Goal: Task Accomplishment & Management: Use online tool/utility

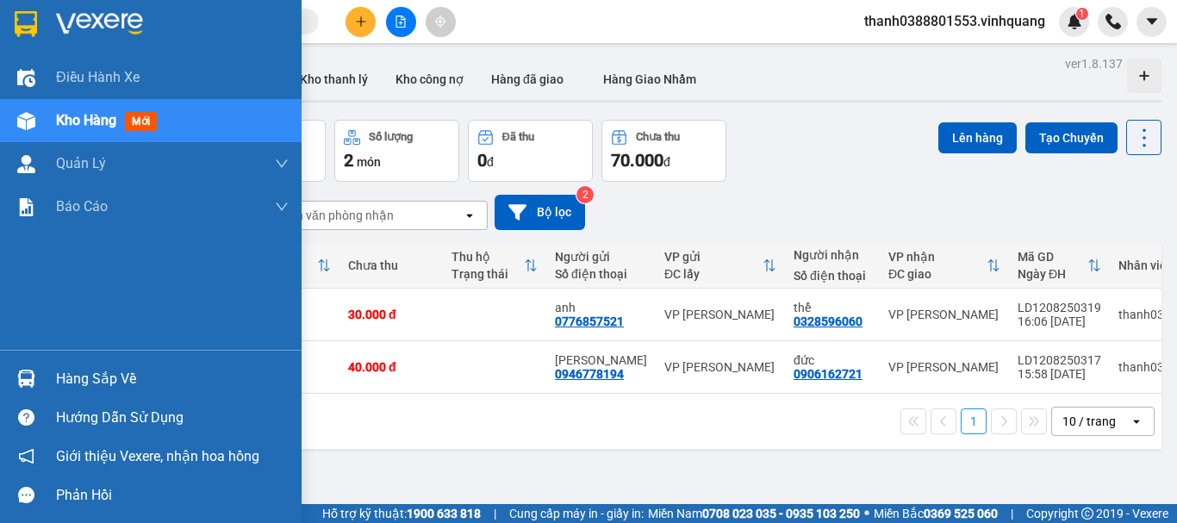
click at [77, 368] on div "Hàng sắp về" at bounding box center [172, 379] width 233 height 26
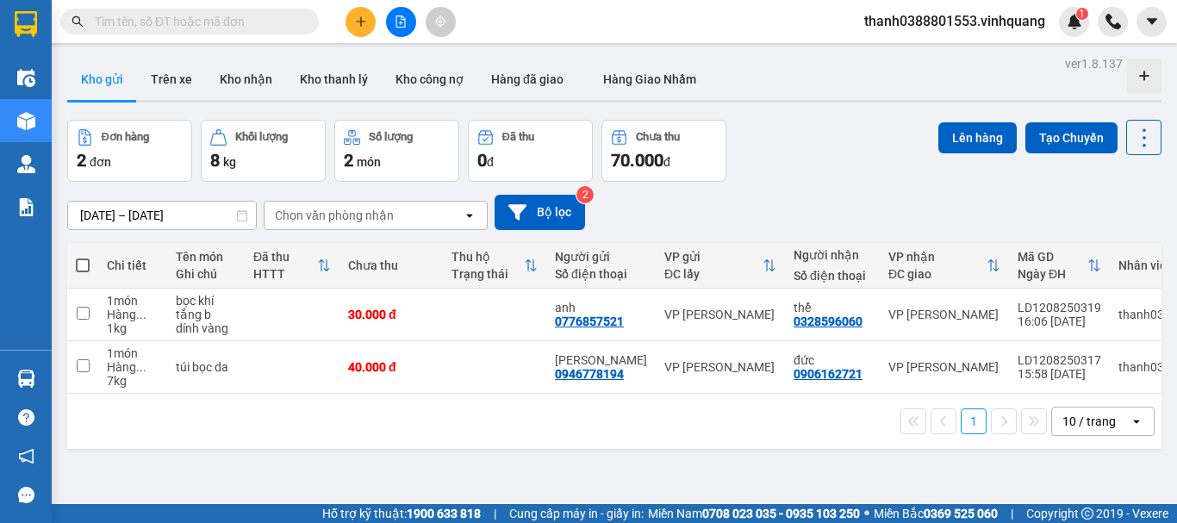
click at [900, 418] on section "Kết quả tìm kiếm ( 0 ) Bộ lọc No Data thanh0388801553.vinhquang 1 Điều hành xe …" at bounding box center [588, 261] width 1177 height 523
click at [166, 79] on button "Trên xe" at bounding box center [171, 79] width 69 height 41
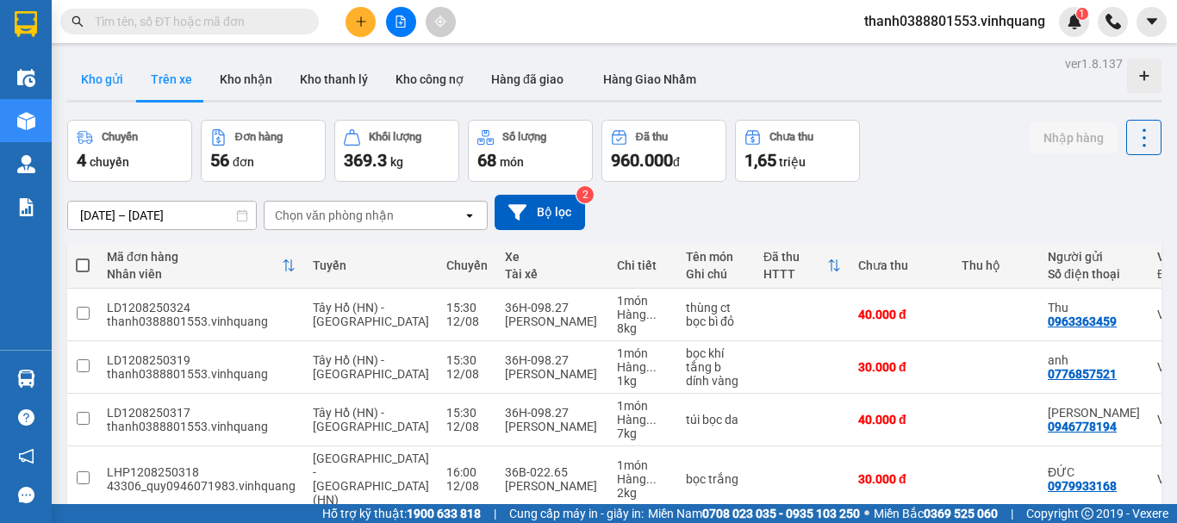
click at [106, 96] on button "Kho gửi" at bounding box center [102, 79] width 70 height 41
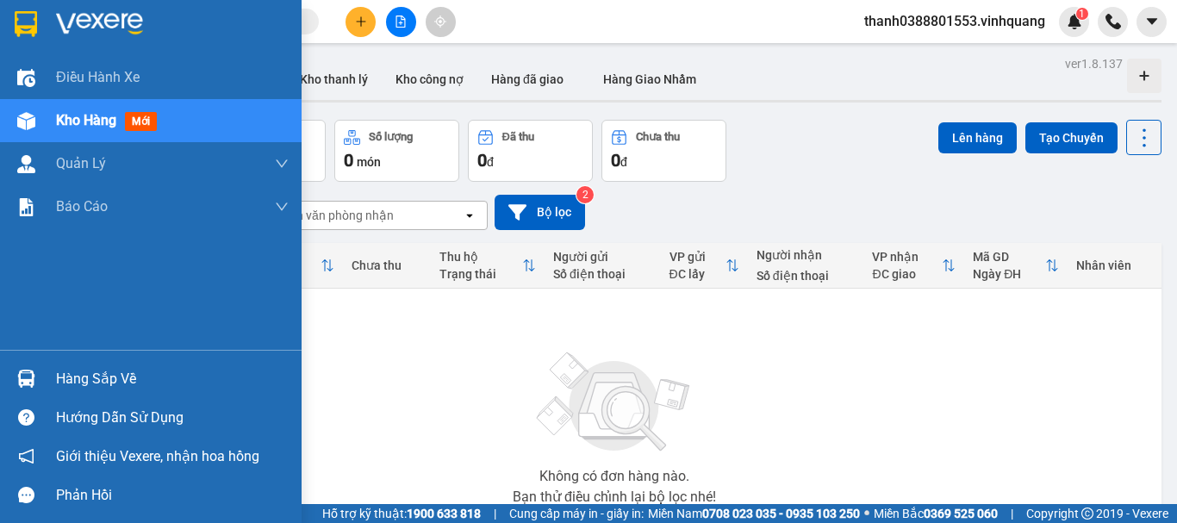
click at [64, 384] on div "Hàng sắp về" at bounding box center [172, 379] width 233 height 26
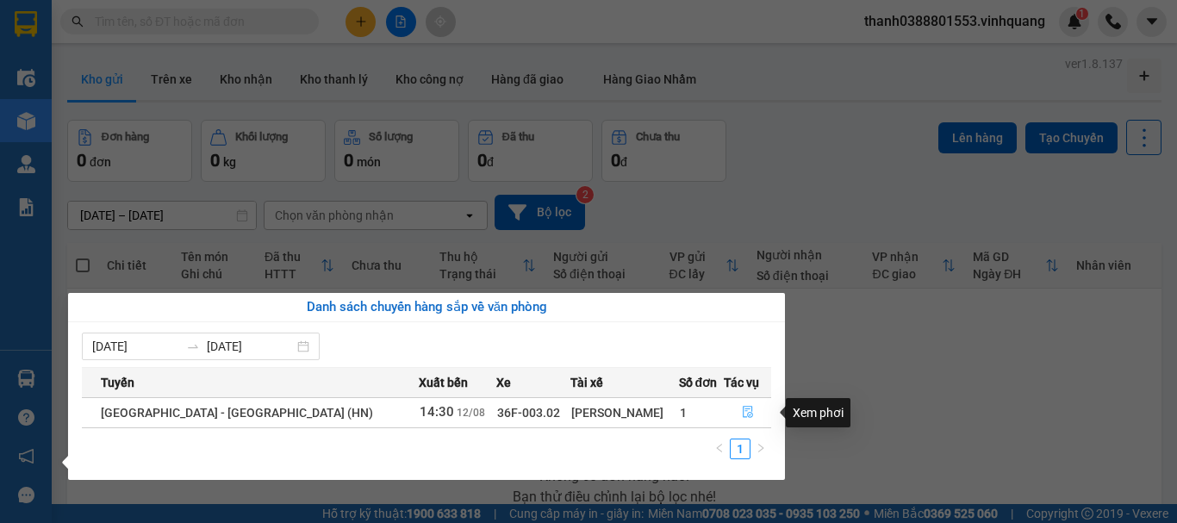
click at [742, 412] on icon "file-done" at bounding box center [748, 412] width 12 height 12
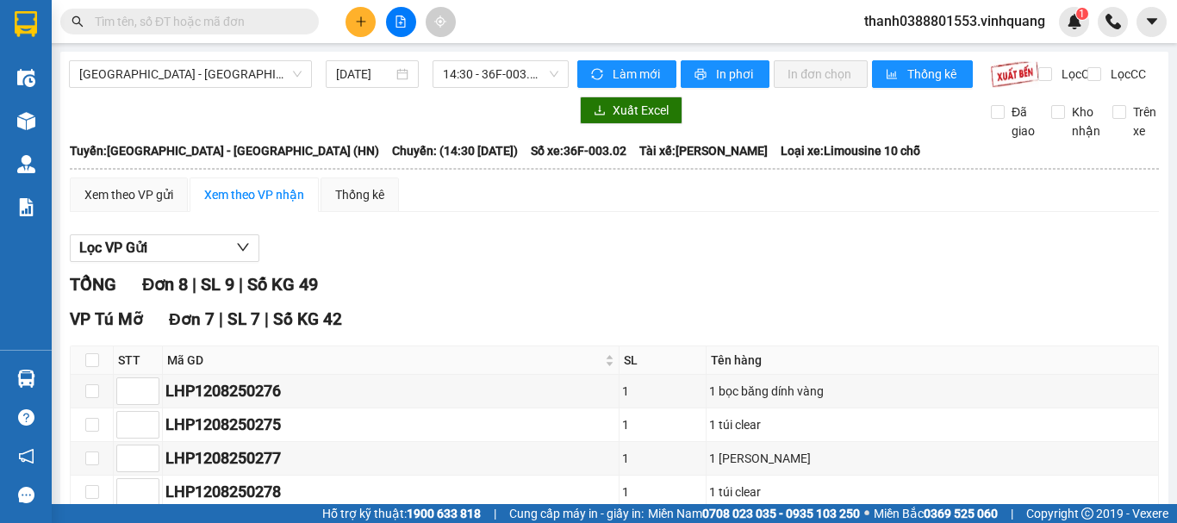
scroll to position [373, 0]
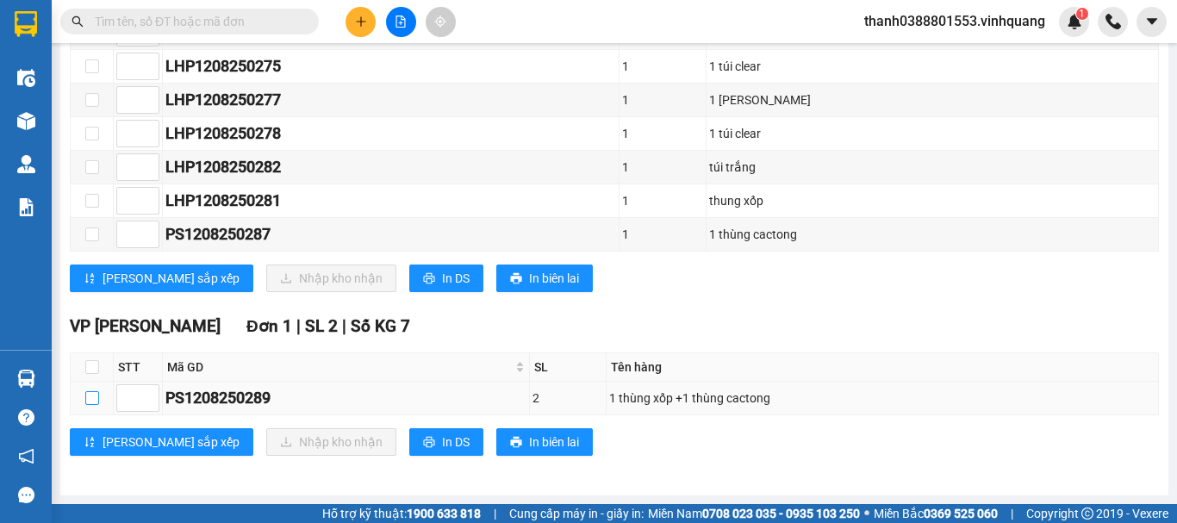
click at [93, 401] on input "checkbox" at bounding box center [92, 398] width 14 height 14
checkbox input "true"
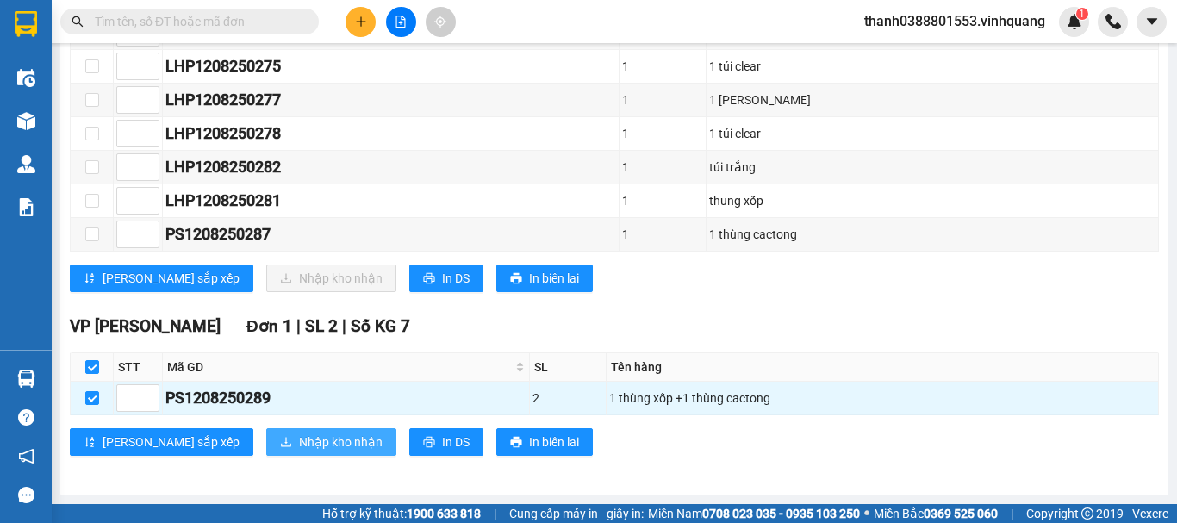
click at [294, 432] on button "Nhập kho nhận" at bounding box center [331, 442] width 130 height 28
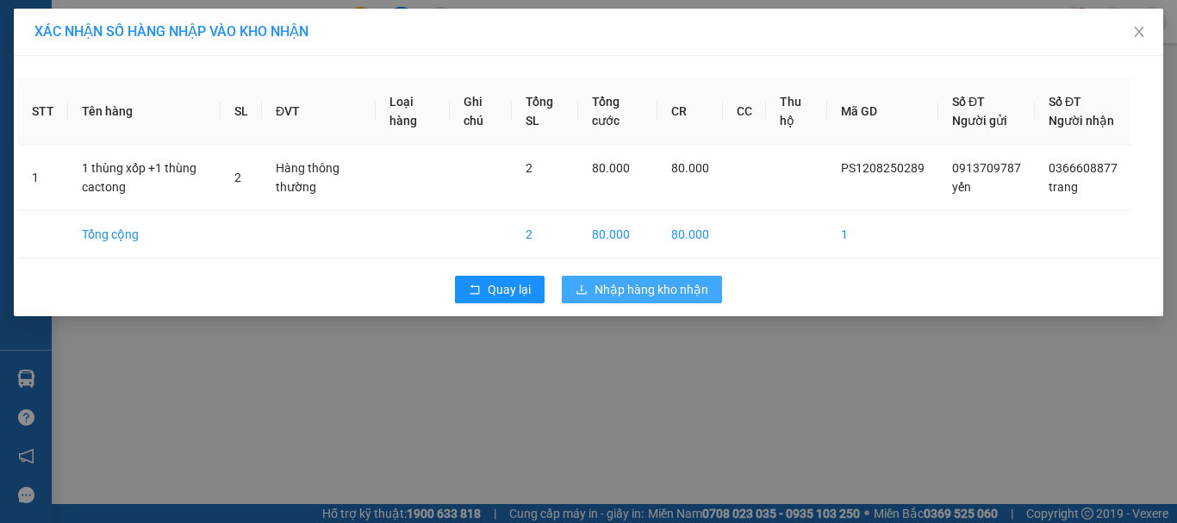
click at [585, 295] on icon "download" at bounding box center [581, 289] width 12 height 12
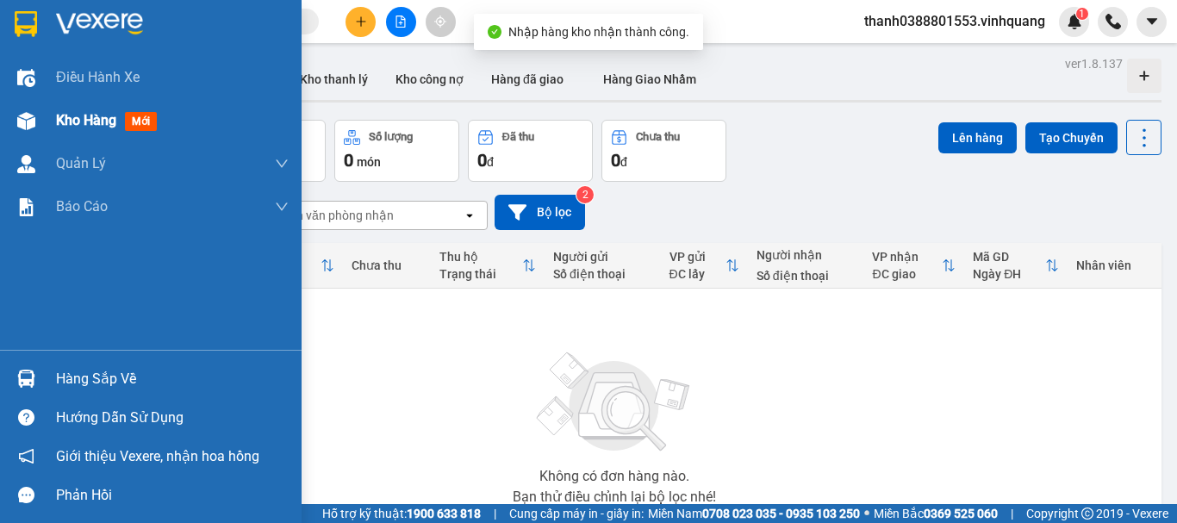
click at [69, 134] on div "Kho hàng mới" at bounding box center [172, 120] width 233 height 43
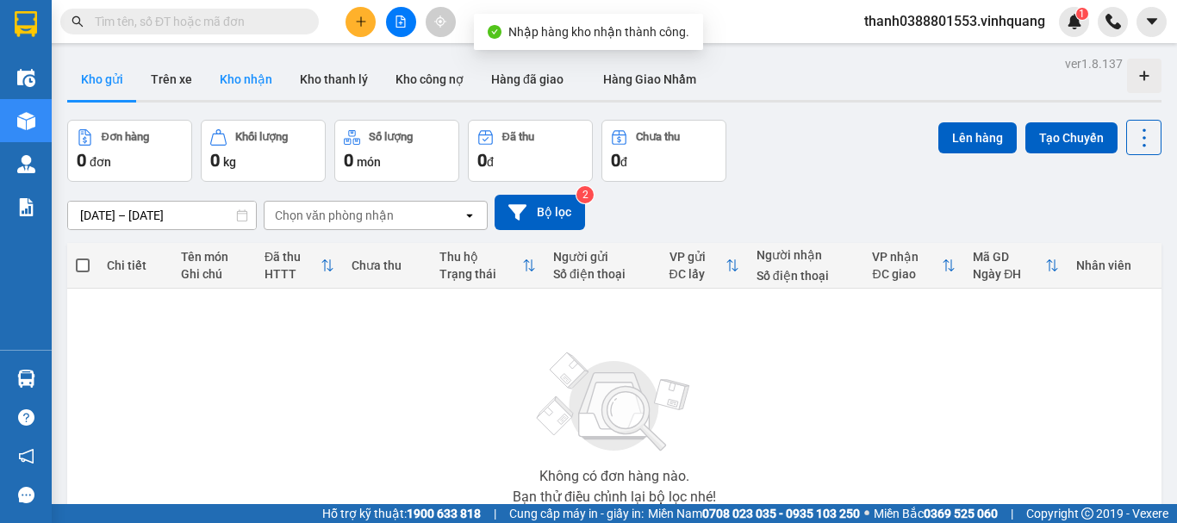
click at [248, 78] on button "Kho nhận" at bounding box center [246, 79] width 80 height 41
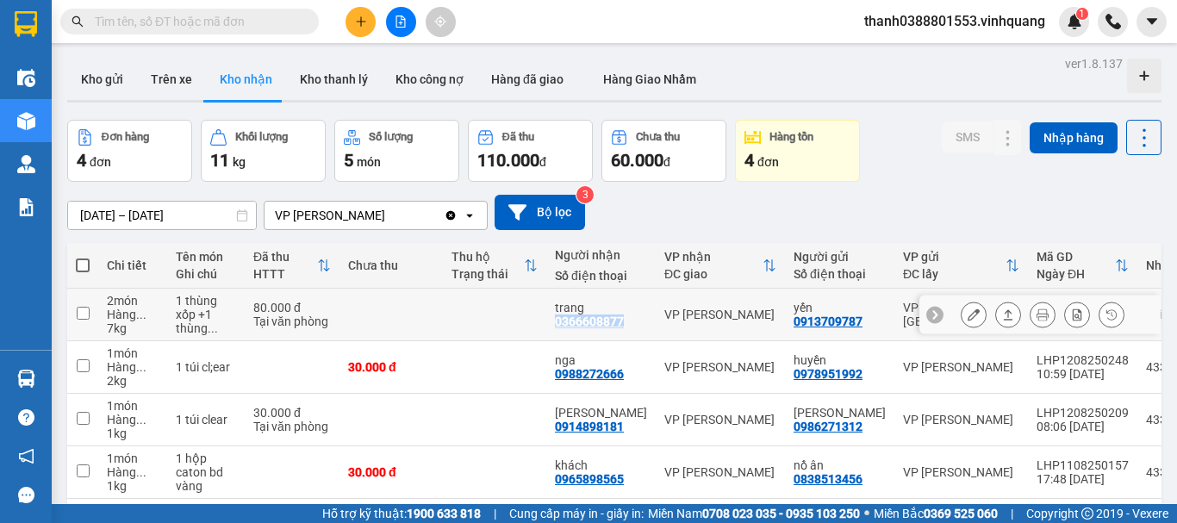
drag, startPoint x: 625, startPoint y: 320, endPoint x: 556, endPoint y: 320, distance: 69.8
click at [556, 320] on div "trang 0366608877" at bounding box center [601, 315] width 92 height 28
checkbox input "true"
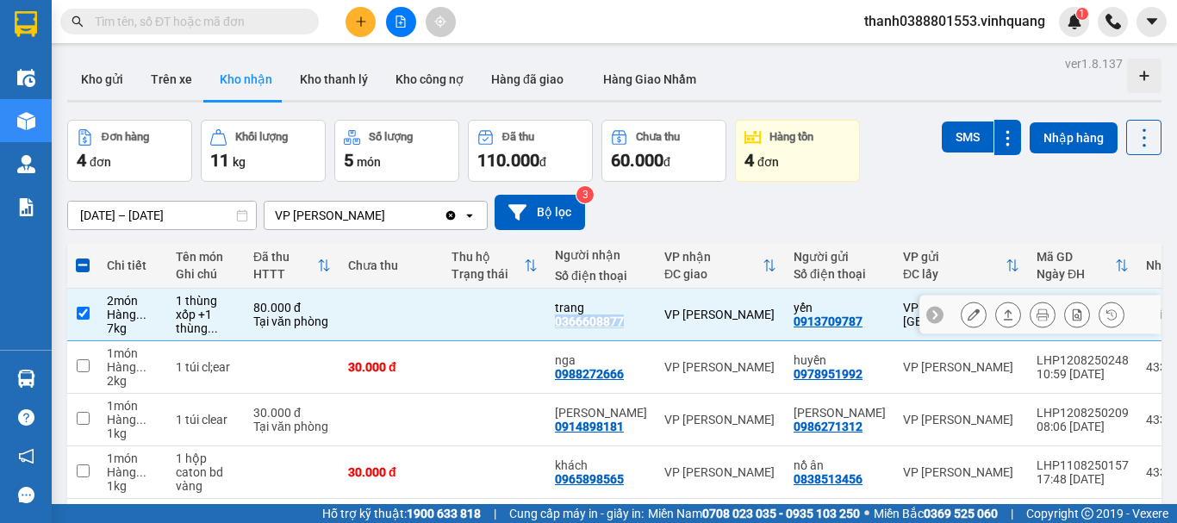
copy div "0366608877"
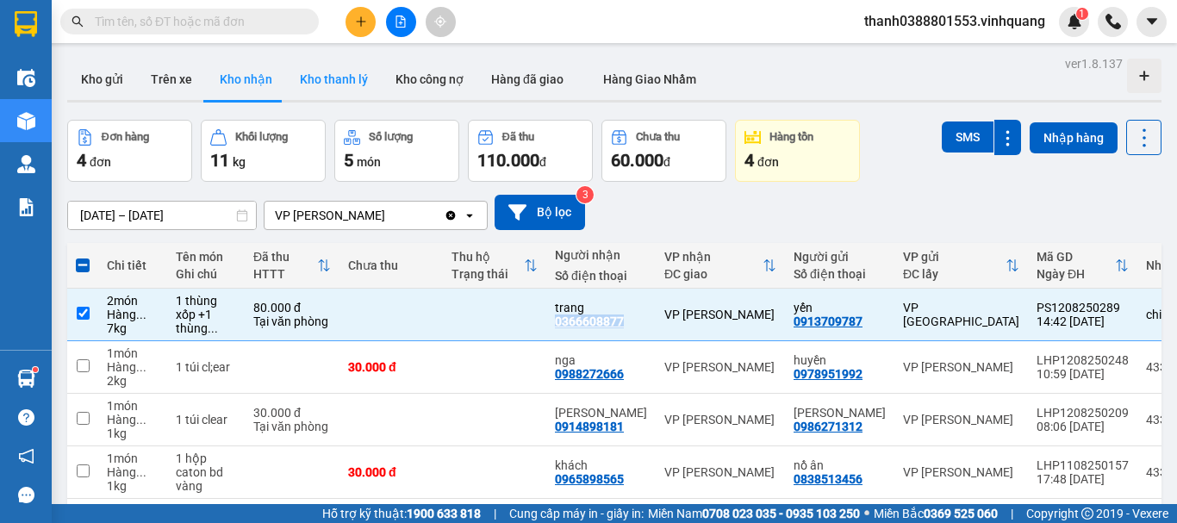
click at [318, 73] on button "Kho thanh lý" at bounding box center [334, 79] width 96 height 41
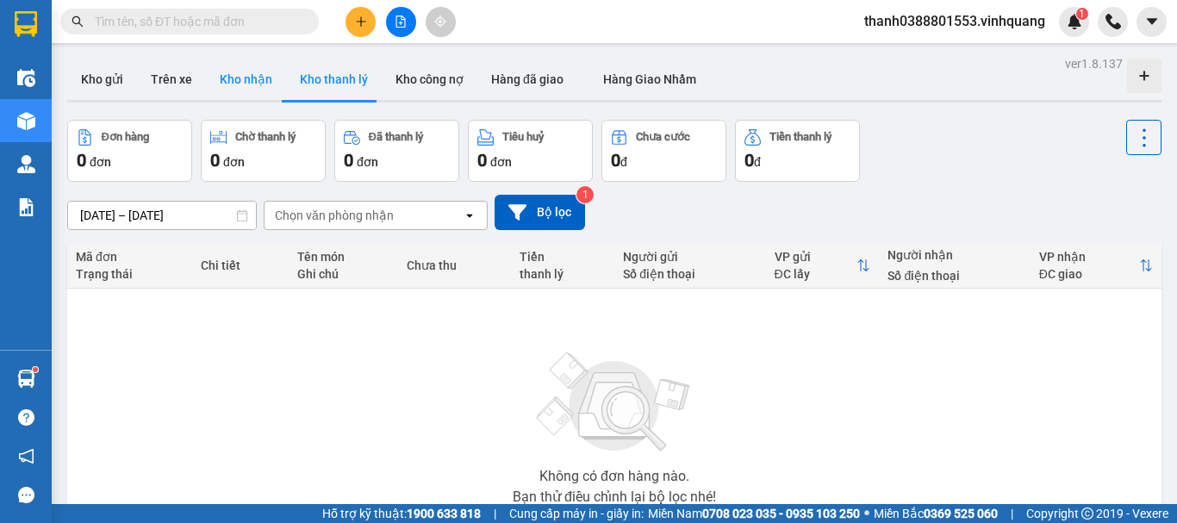
click at [251, 88] on button "Kho nhận" at bounding box center [246, 79] width 80 height 41
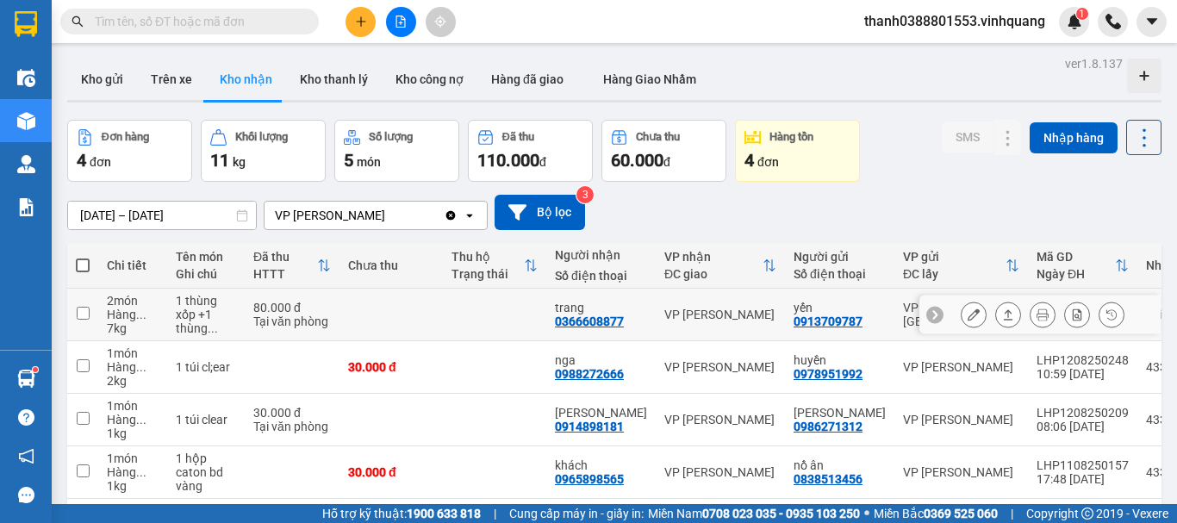
scroll to position [79, 0]
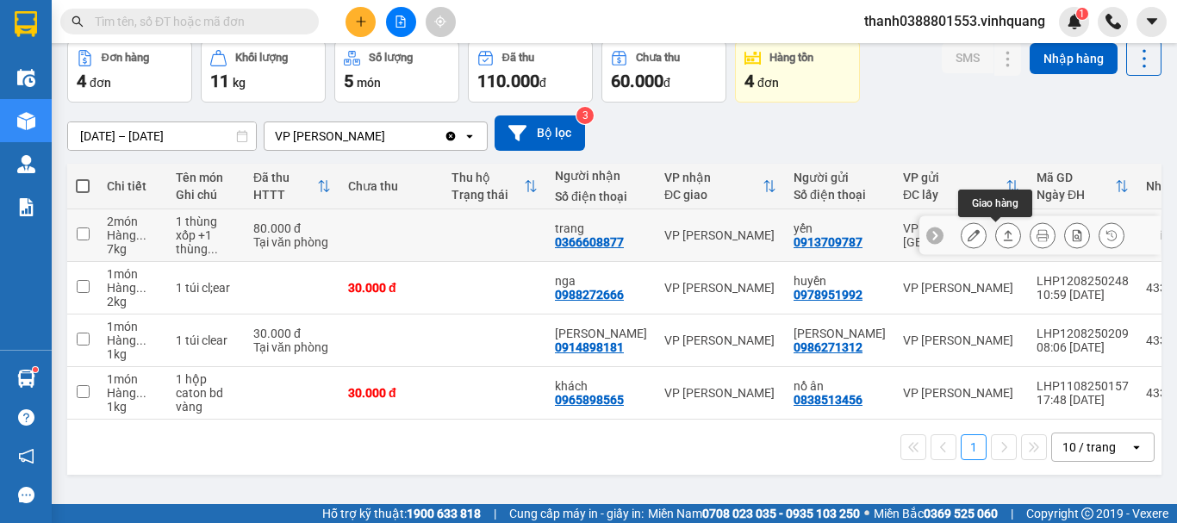
click at [1002, 234] on icon at bounding box center [1008, 235] width 12 height 12
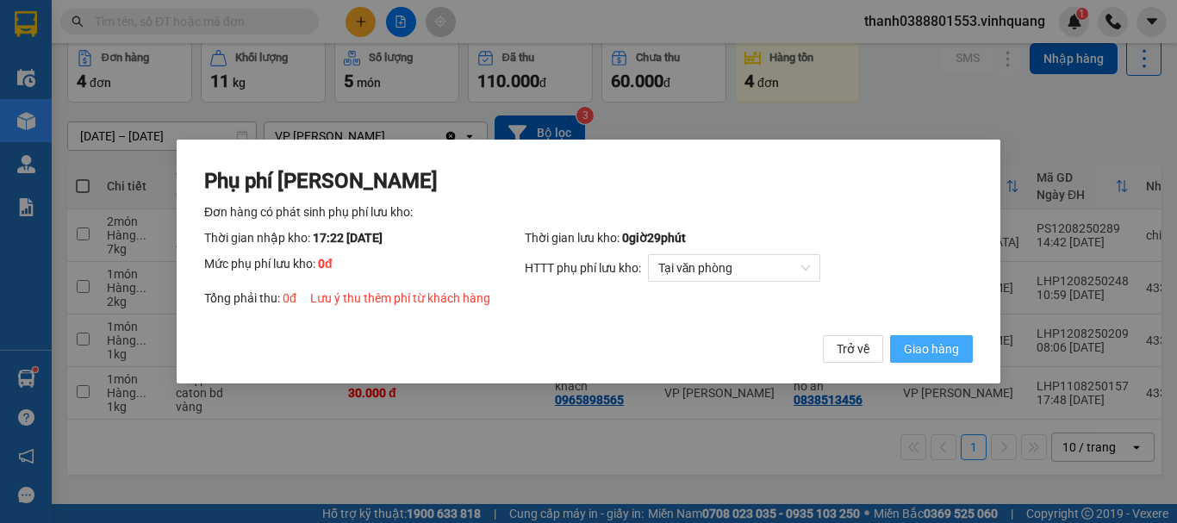
click at [922, 352] on span "Giao hàng" at bounding box center [931, 348] width 55 height 19
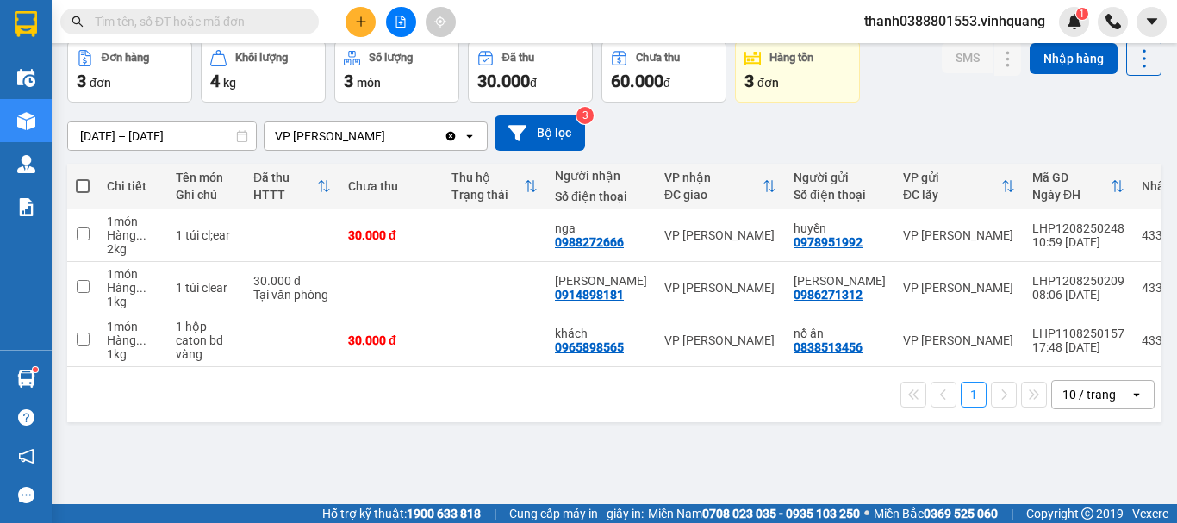
click at [370, 22] on button at bounding box center [360, 22] width 30 height 30
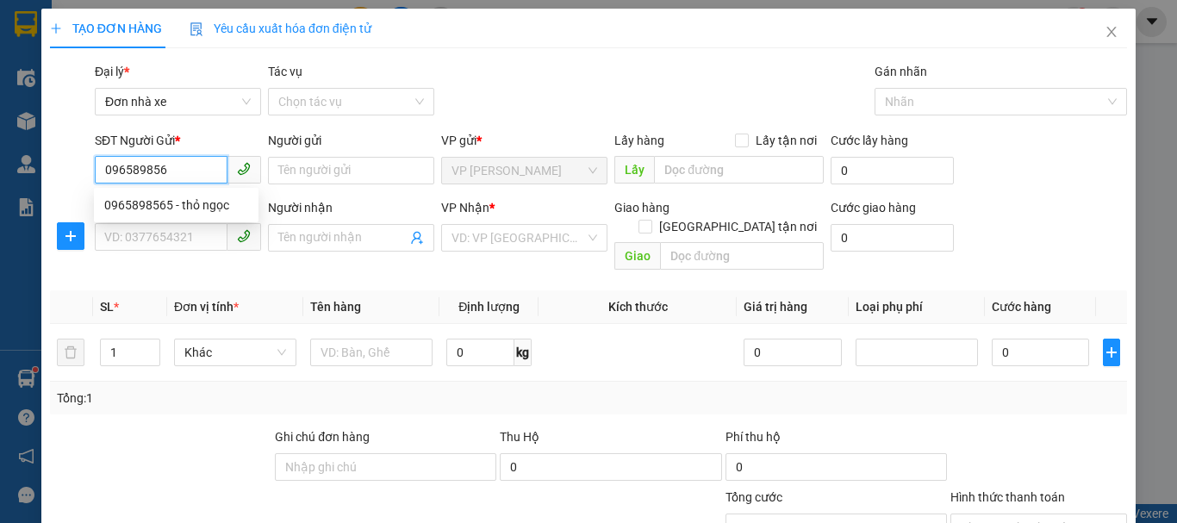
type input "0965898565"
click at [203, 205] on div "0965898565 - thỏ ngọc" at bounding box center [176, 205] width 144 height 19
type input "thỏ ngọc"
type input "0562026666"
type input "[PERSON_NAME]"
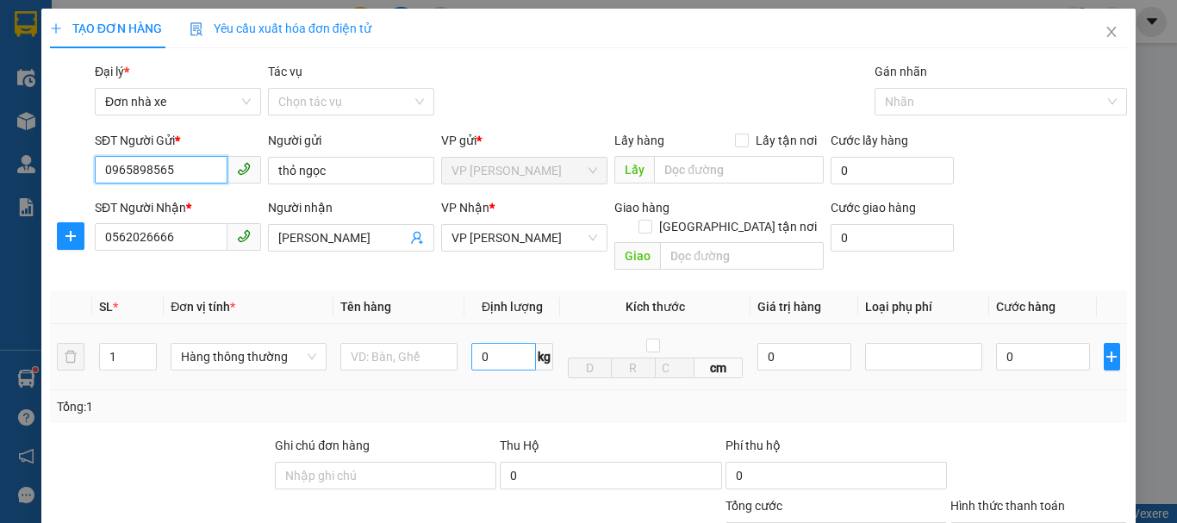
type input "0965898565"
click at [494, 344] on input "0" at bounding box center [503, 357] width 65 height 28
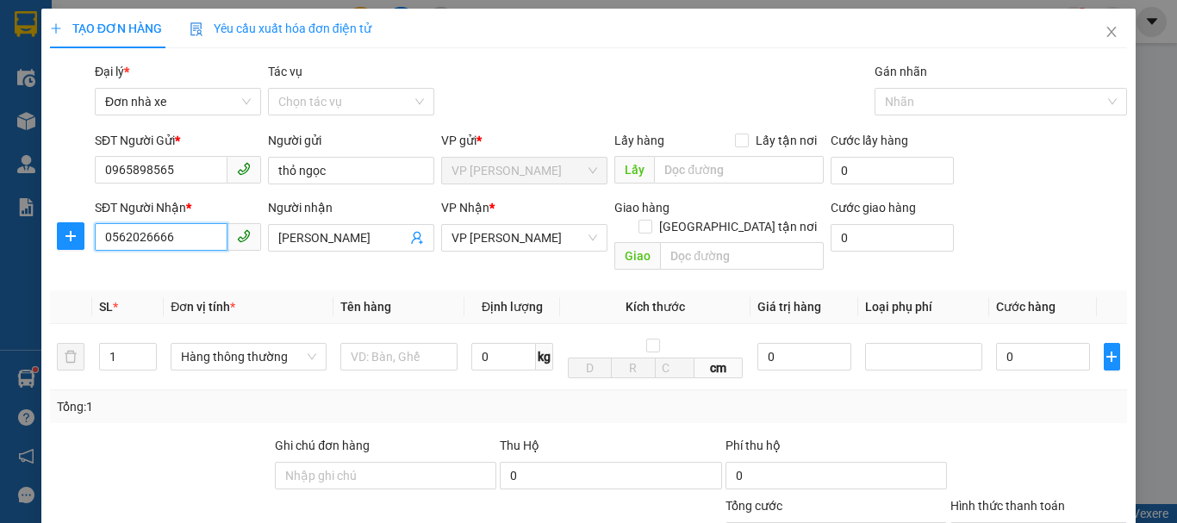
drag, startPoint x: 191, startPoint y: 228, endPoint x: 338, endPoint y: 208, distance: 147.9
click at [83, 214] on div "SĐT Người Nhận * 0562026666 0562026666 Người nhận [PERSON_NAME] VP Nhận * VP [P…" at bounding box center [588, 237] width 1080 height 79
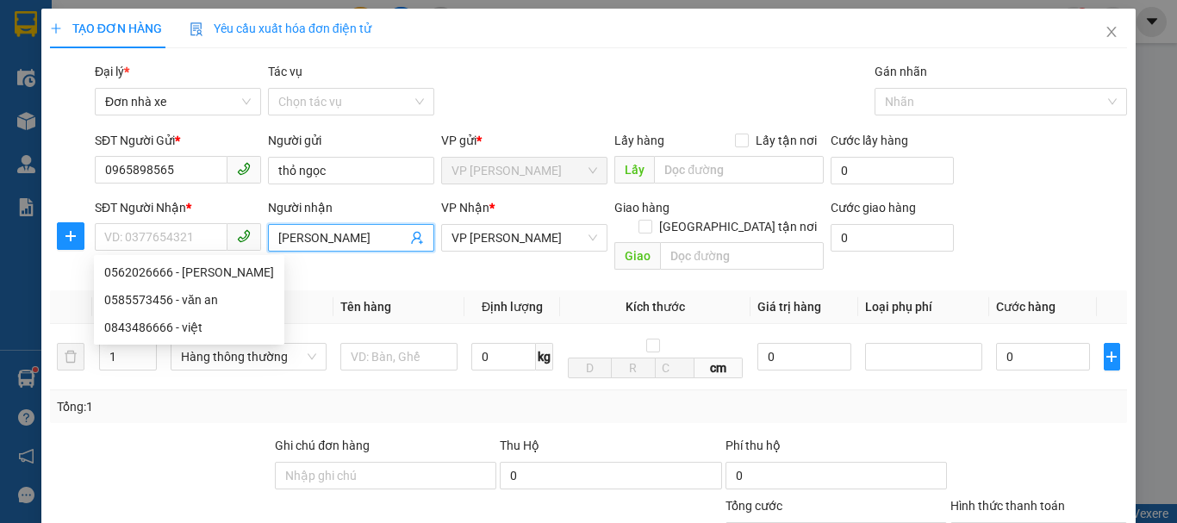
click at [371, 227] on span "[PERSON_NAME]" at bounding box center [351, 238] width 166 height 28
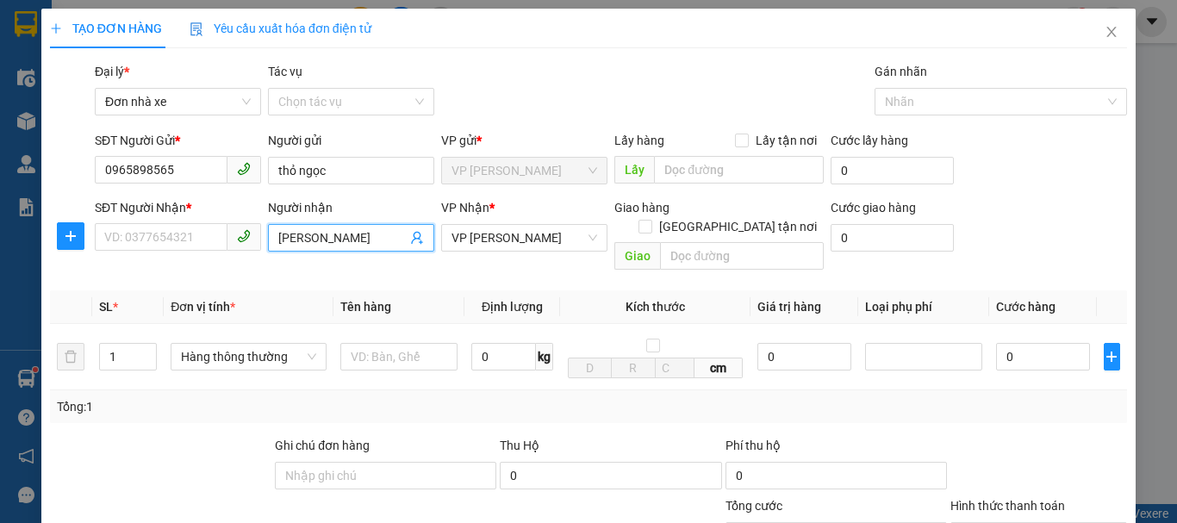
drag, startPoint x: 385, startPoint y: 239, endPoint x: 277, endPoint y: 246, distance: 107.8
click at [278, 246] on input "[PERSON_NAME]" at bounding box center [342, 237] width 128 height 19
click at [182, 231] on input "SĐT Người Nhận *" at bounding box center [161, 237] width 133 height 28
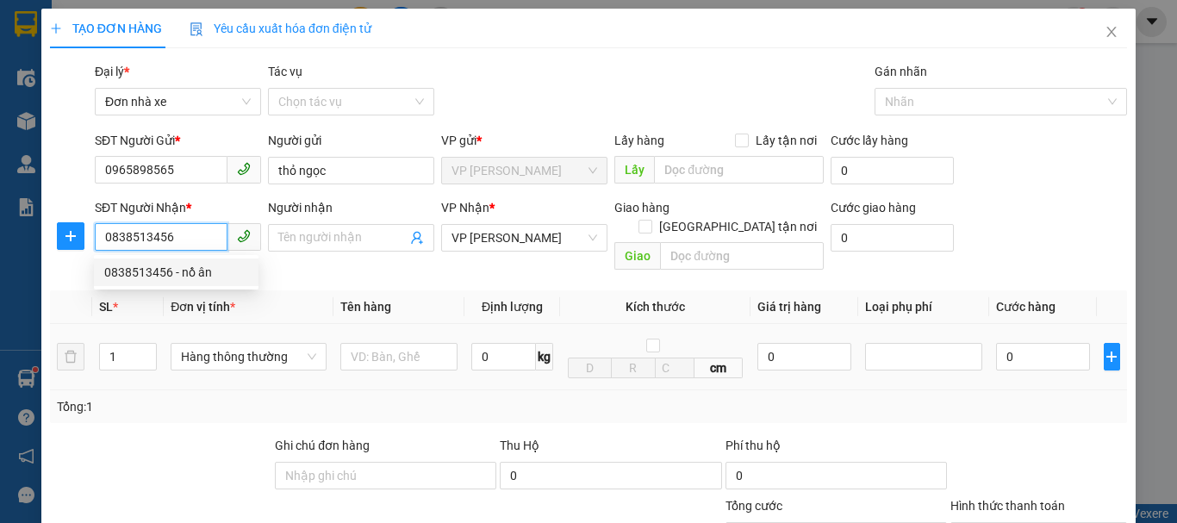
type input "0838513456"
click at [155, 324] on td "1" at bounding box center [127, 357] width 71 height 66
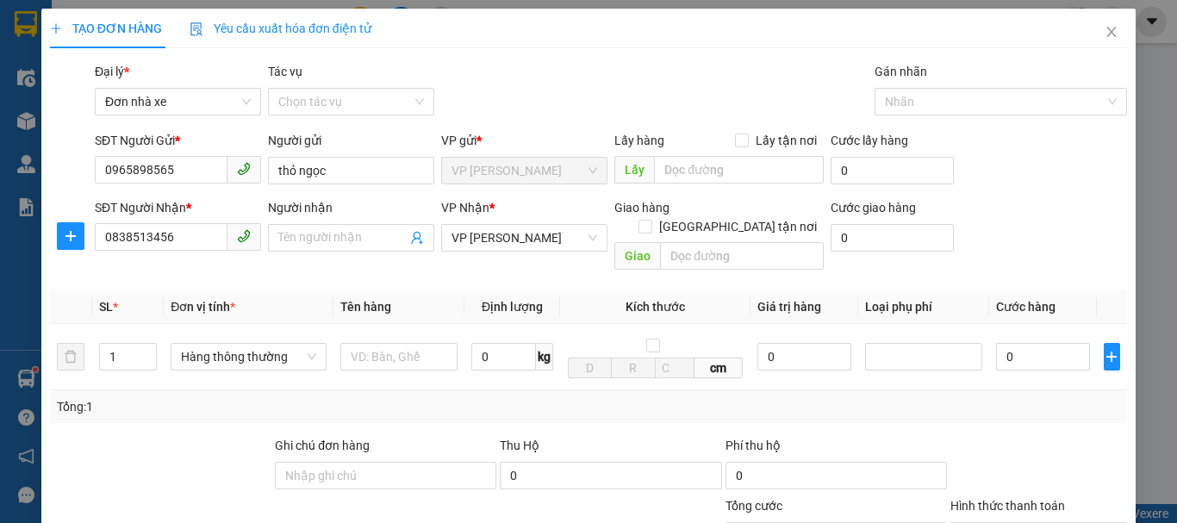
click at [175, 290] on th "Đơn vị tính *" at bounding box center [249, 307] width 170 height 34
click at [177, 239] on input "0838513456" at bounding box center [161, 237] width 133 height 28
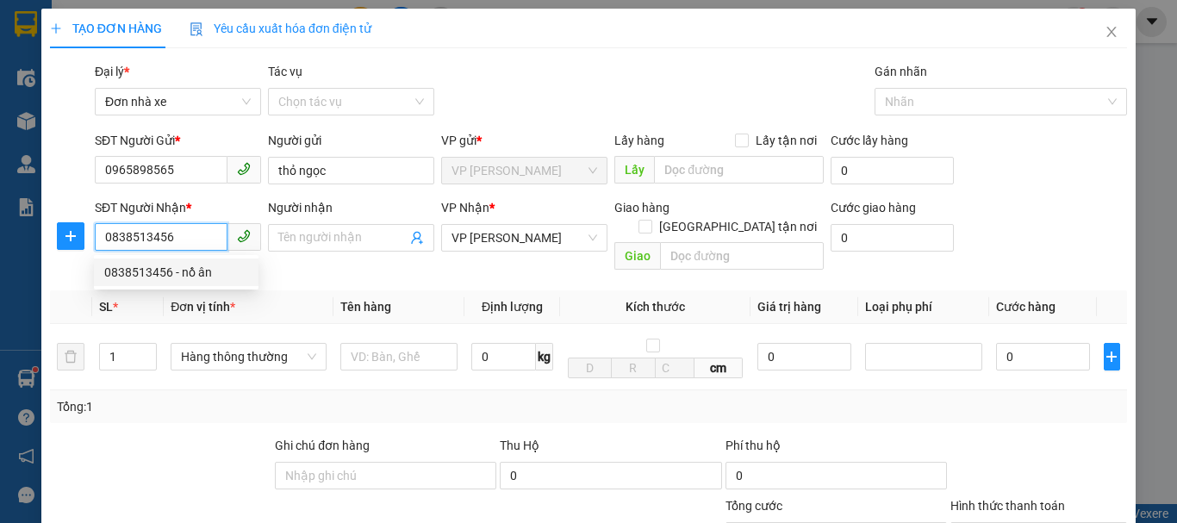
click at [191, 277] on div "0838513456 - nồ ân" at bounding box center [176, 272] width 144 height 19
type input "nồ ân"
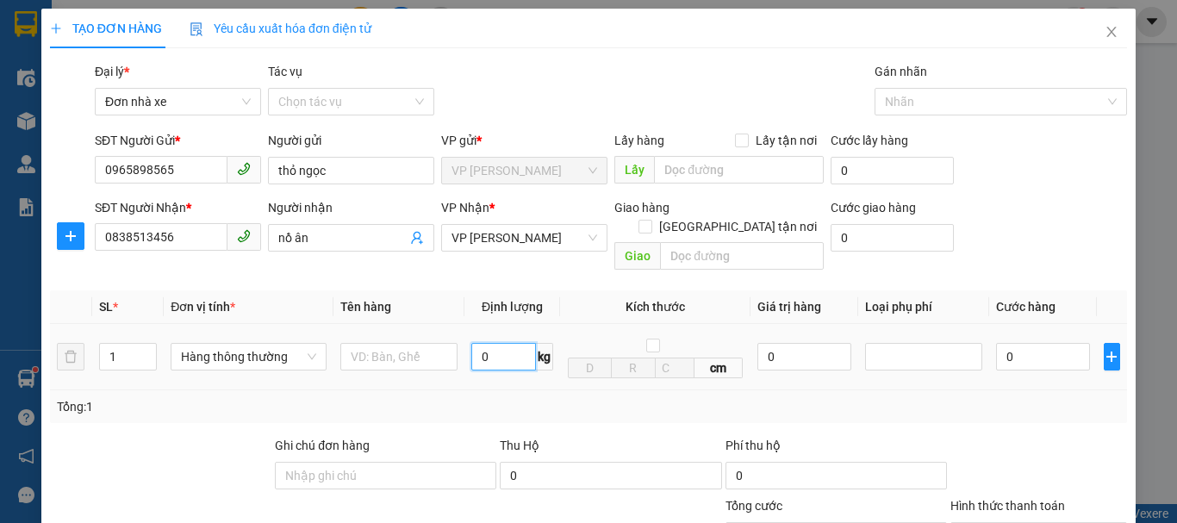
click at [502, 343] on input "0" at bounding box center [503, 357] width 65 height 28
type input "2"
click at [403, 343] on input "text" at bounding box center [398, 357] width 117 height 28
type input "30.000"
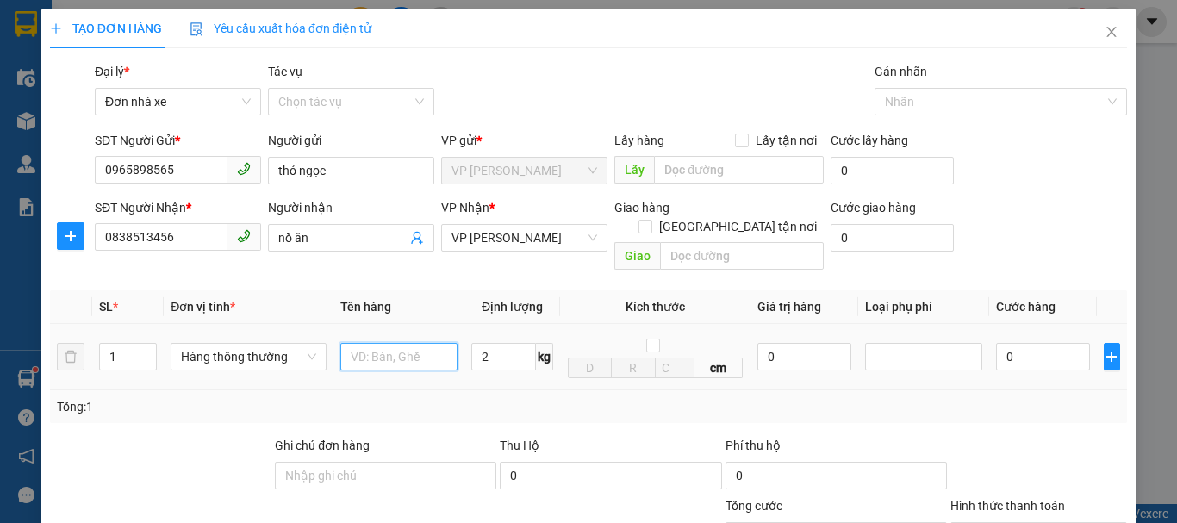
type input "30.000"
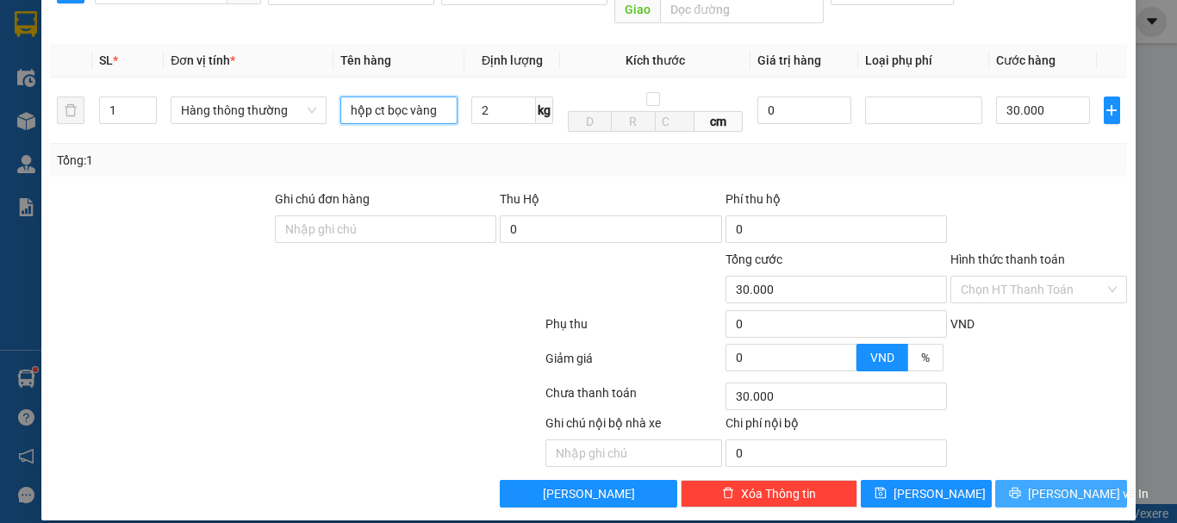
type input "hộp ct bọc vàng"
click at [1040, 484] on span "[PERSON_NAME] và In" at bounding box center [1088, 493] width 121 height 19
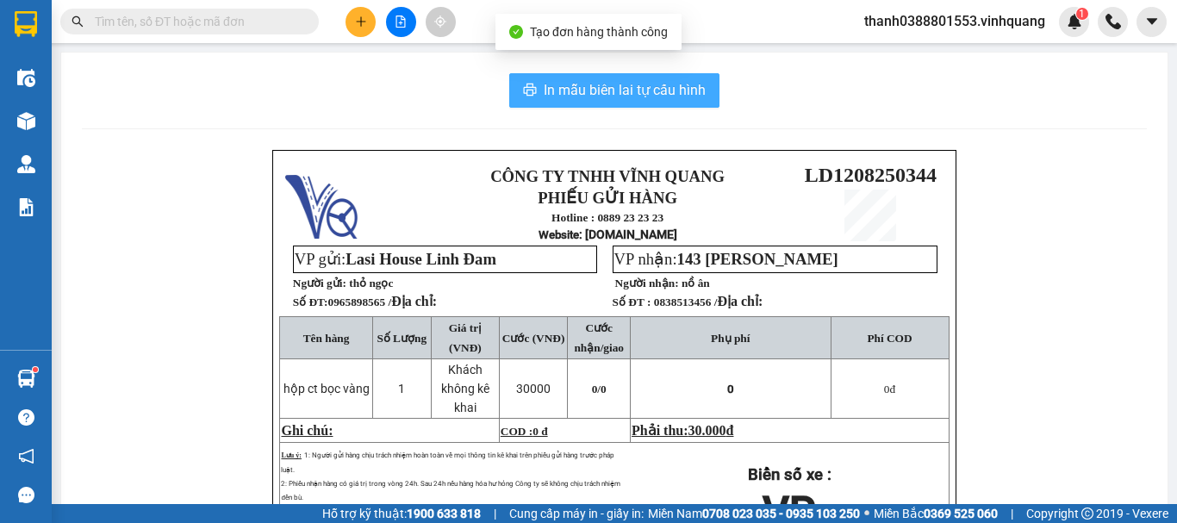
click at [645, 90] on span "In mẫu biên lai tự cấu hình" at bounding box center [625, 90] width 162 height 22
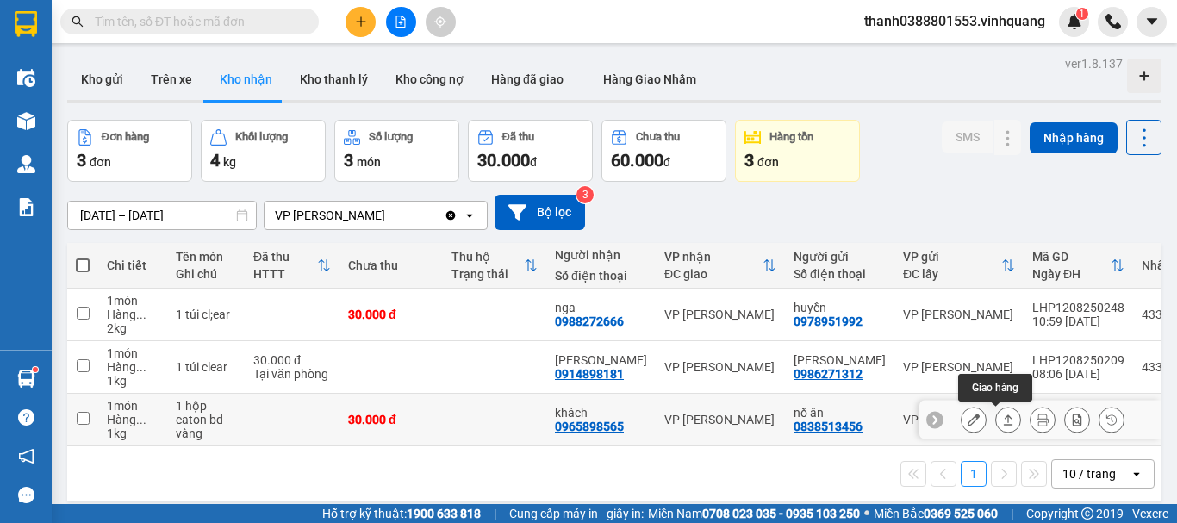
click at [1004, 417] on icon at bounding box center [1008, 419] width 9 height 10
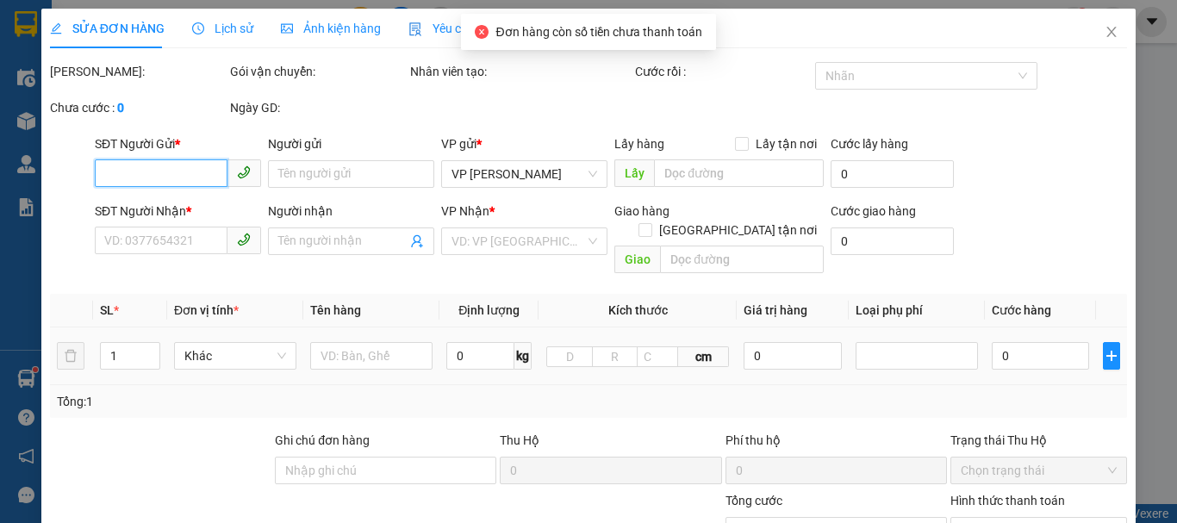
type input "0838513456"
type input "nồ ân"
type input "0965898565"
type input "khách"
type input "30.000"
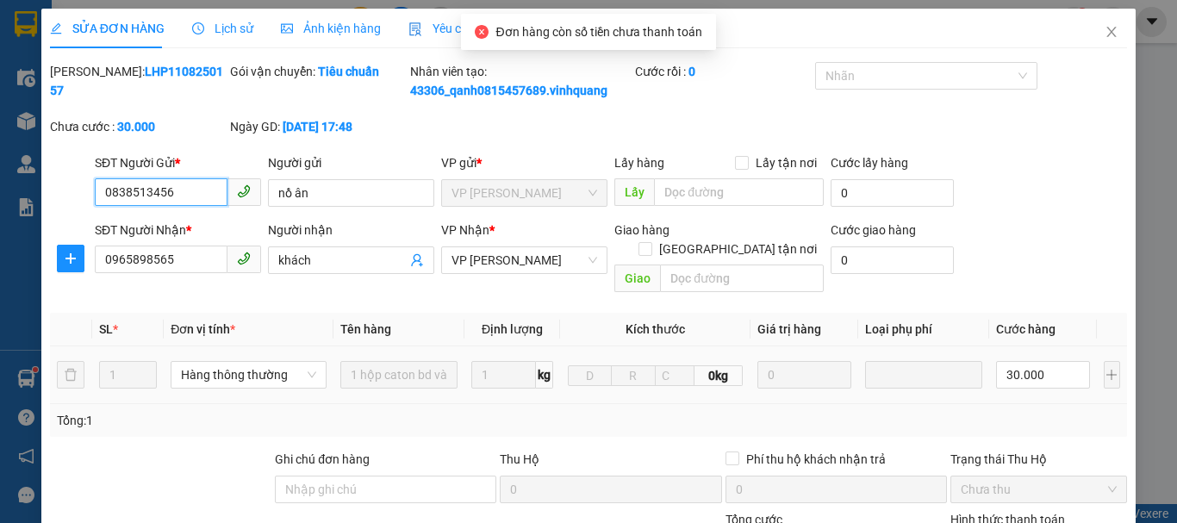
scroll to position [259, 0]
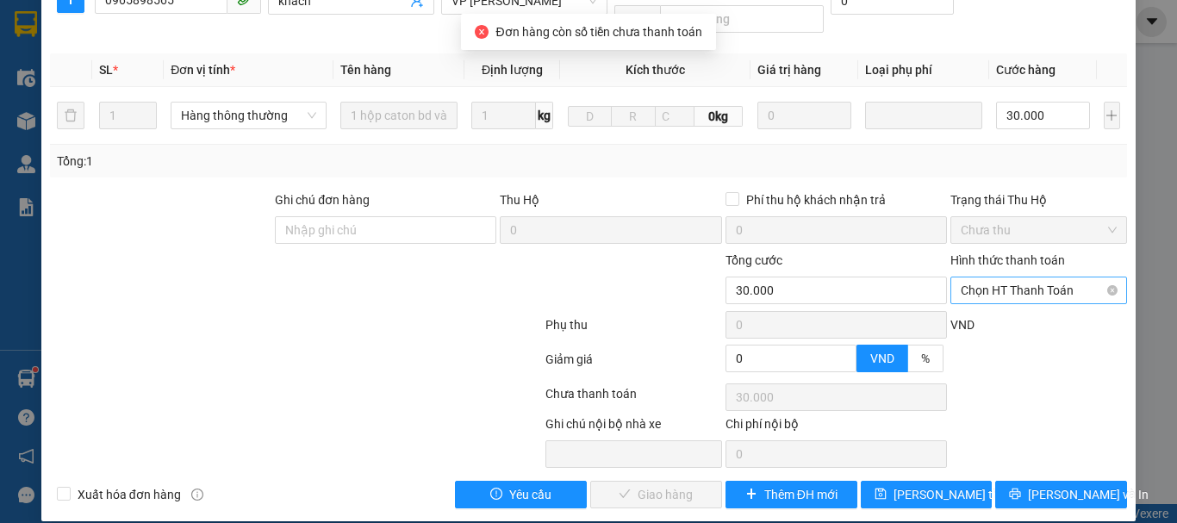
click at [978, 277] on span "Chọn HT Thanh Toán" at bounding box center [1038, 290] width 156 height 26
click at [968, 300] on div "Tại văn phòng" at bounding box center [1028, 305] width 154 height 19
type input "0"
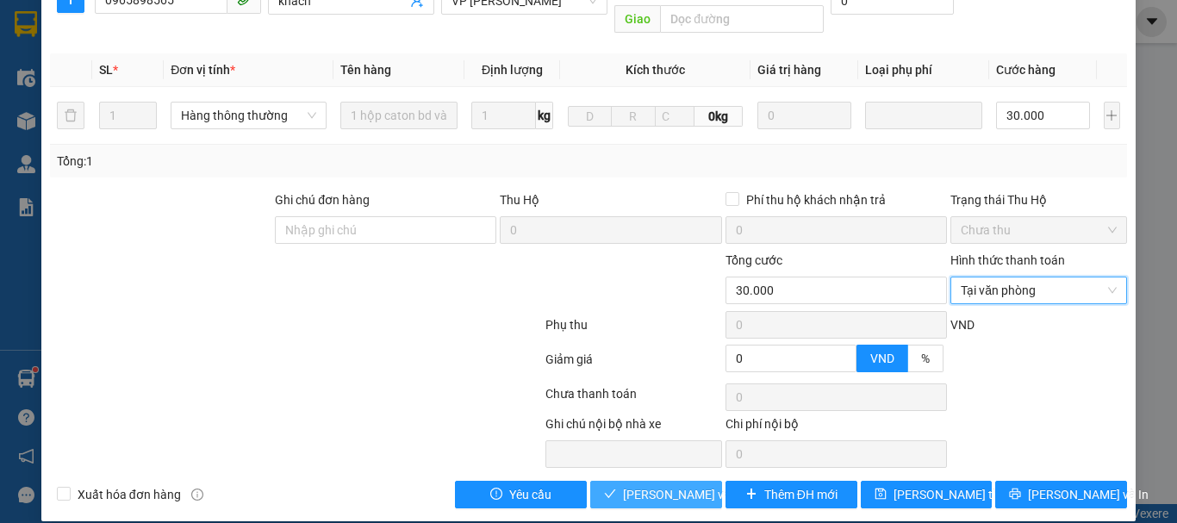
click at [683, 485] on span "[PERSON_NAME] và Giao hàng" at bounding box center [705, 494] width 165 height 19
